Goal: Information Seeking & Learning: Learn about a topic

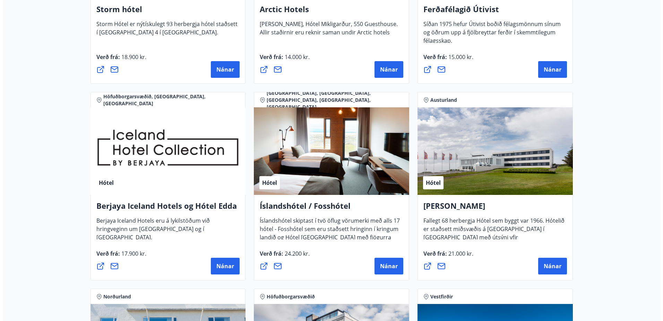
scroll to position [833, 0]
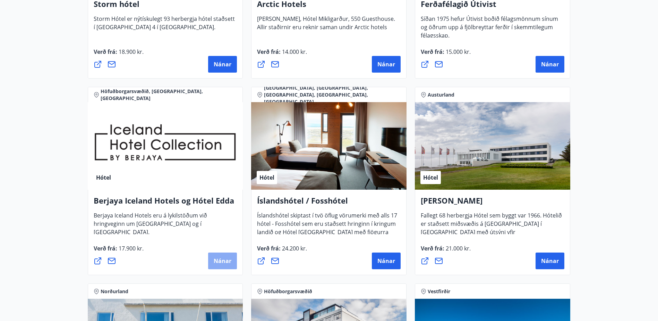
click at [216, 258] on span "Nánar" at bounding box center [223, 261] width 18 height 8
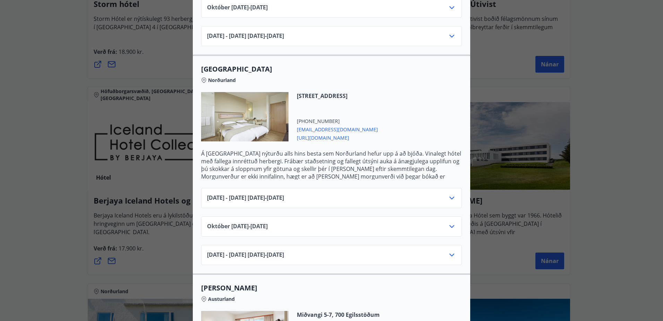
scroll to position [382, 0]
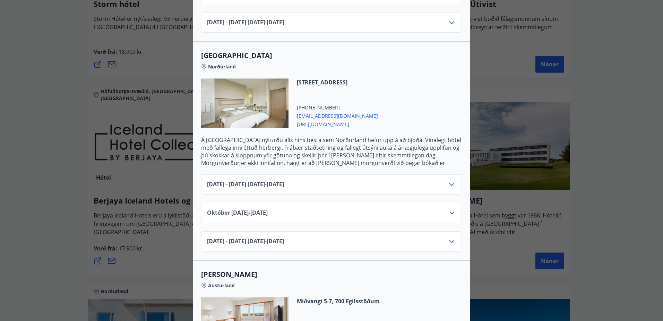
click at [448, 180] on icon at bounding box center [452, 184] width 8 height 8
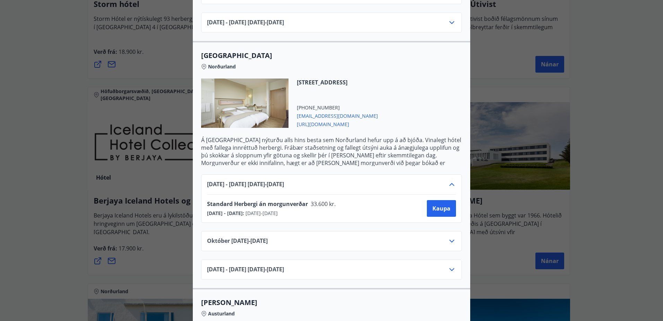
click at [59, 88] on div "Berjaya Iceland Hotels og Hótel Edda Berjaya Iceland Hotels og Hótel Edda eru h…" at bounding box center [331, 160] width 663 height 321
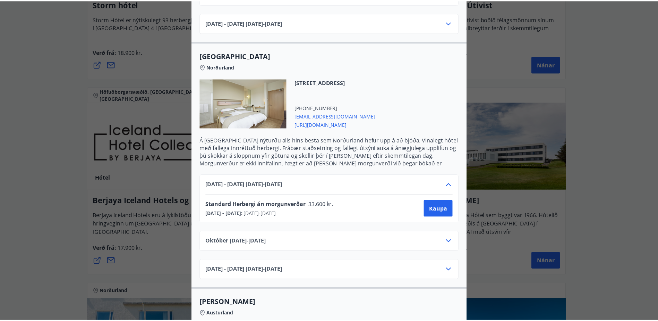
scroll to position [0, 0]
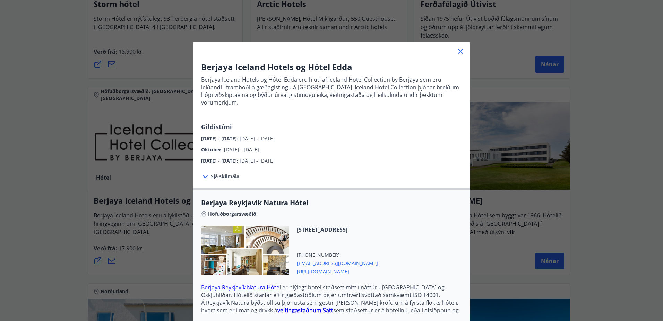
click at [463, 48] on div at bounding box center [332, 49] width 278 height 14
click at [459, 52] on icon at bounding box center [461, 51] width 8 height 8
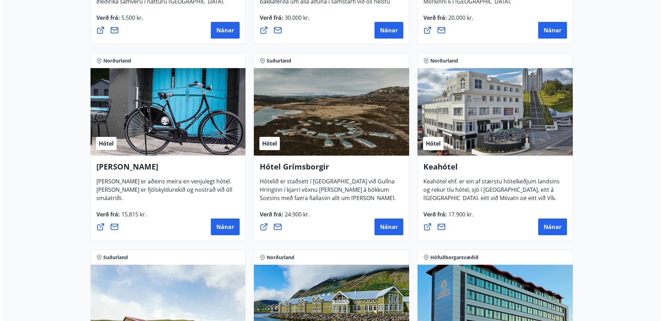
scroll to position [243, 0]
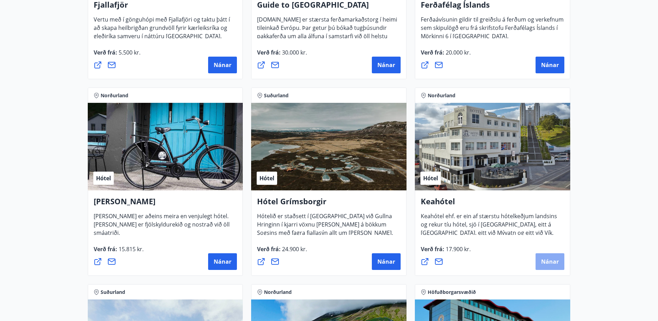
click at [554, 259] on span "Nánar" at bounding box center [550, 261] width 18 height 8
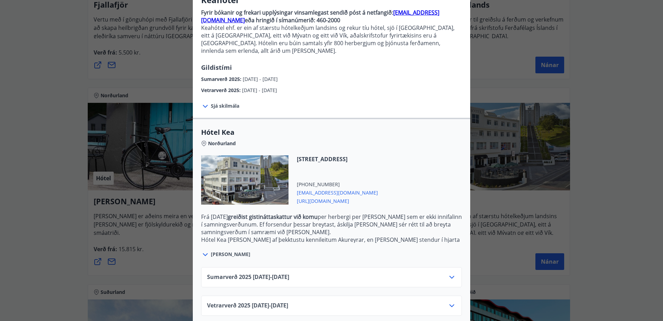
scroll to position [68, 0]
click at [448, 272] on icon at bounding box center [452, 276] width 8 height 8
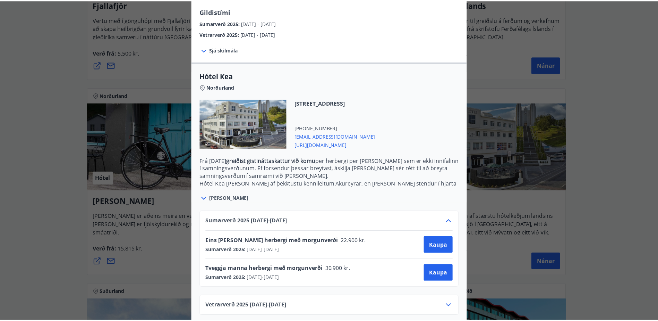
scroll to position [124, 0]
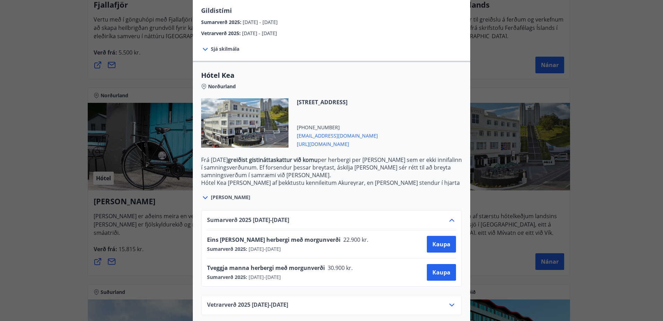
click at [25, 91] on div "Keahótel Fyrir bókanir og frekari upplýsingar vinsamlegast sendið póst á netfan…" at bounding box center [331, 36] width 663 height 321
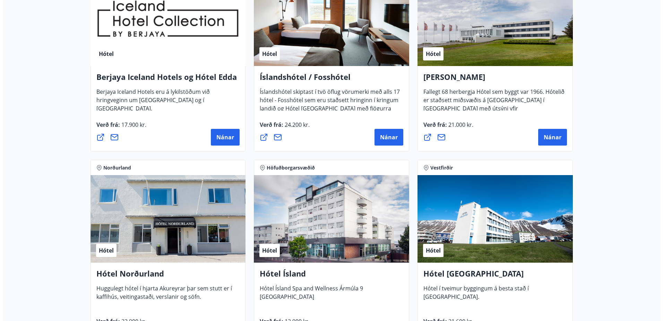
scroll to position [1076, 0]
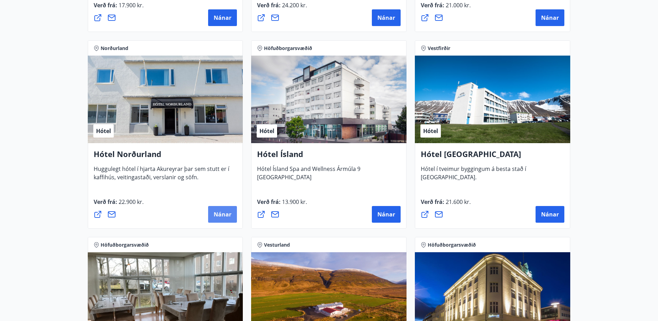
click at [220, 212] on span "Nánar" at bounding box center [223, 214] width 18 height 8
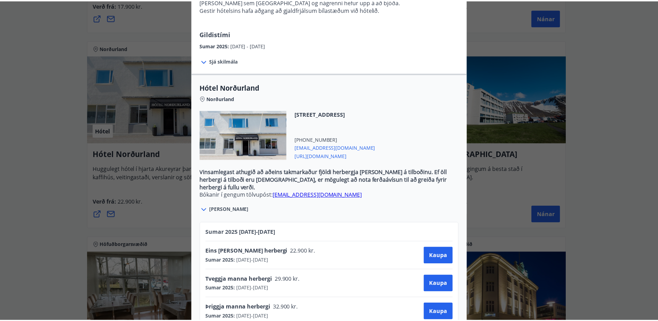
scroll to position [150, 0]
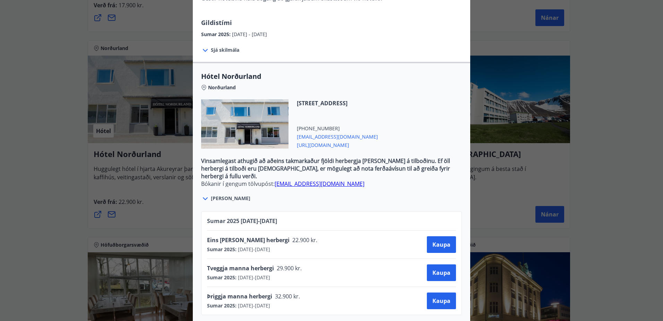
click at [537, 31] on div "Hótel Norðurland Bókanir í gengum tölvupóst: [EMAIL_ADDRESS][DOMAIN_NAME] Taka …" at bounding box center [331, 10] width 663 height 321
